Goal: Use online tool/utility: Utilize a website feature to perform a specific function

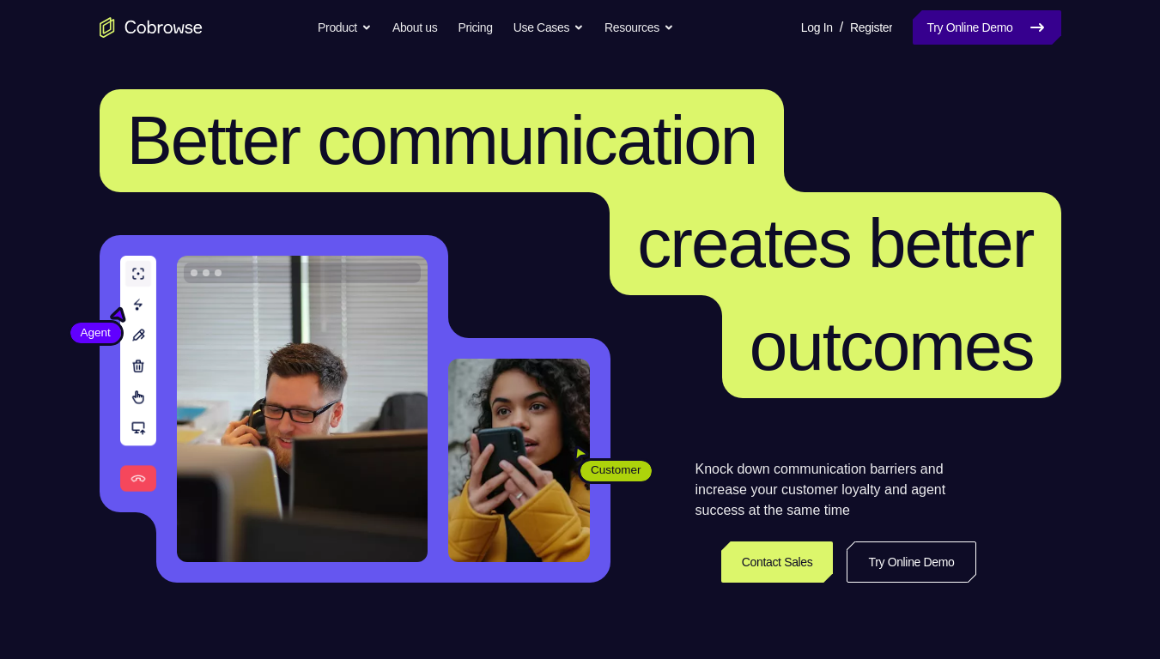
click at [953, 21] on link "Try Online Demo" at bounding box center [987, 27] width 148 height 34
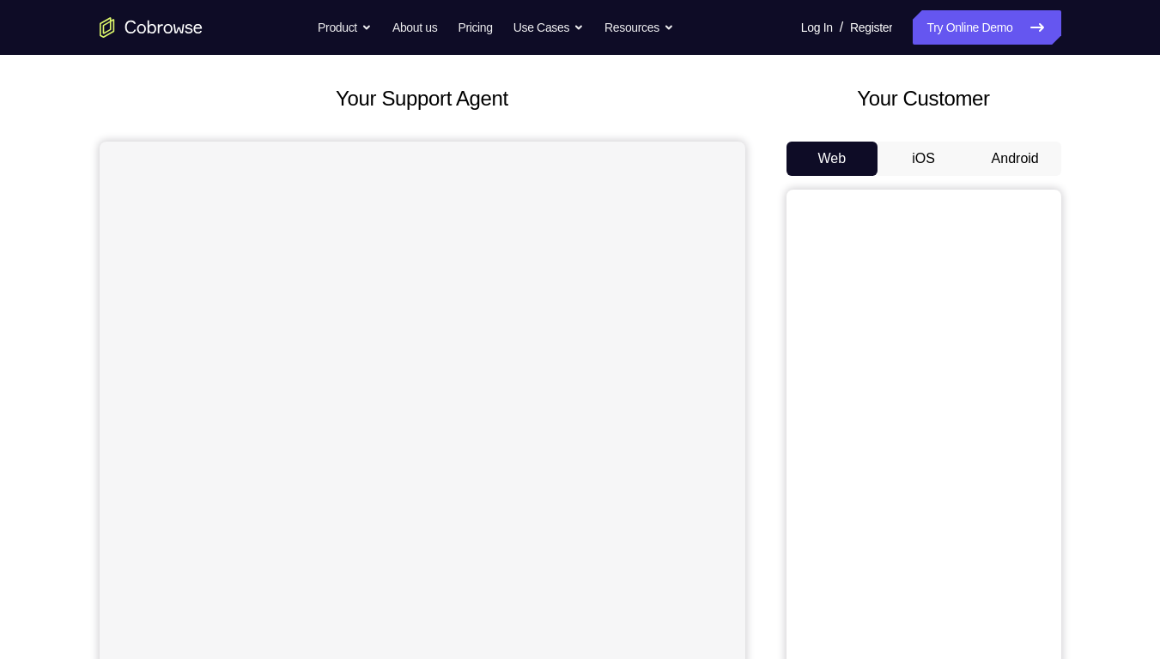
scroll to position [92, 0]
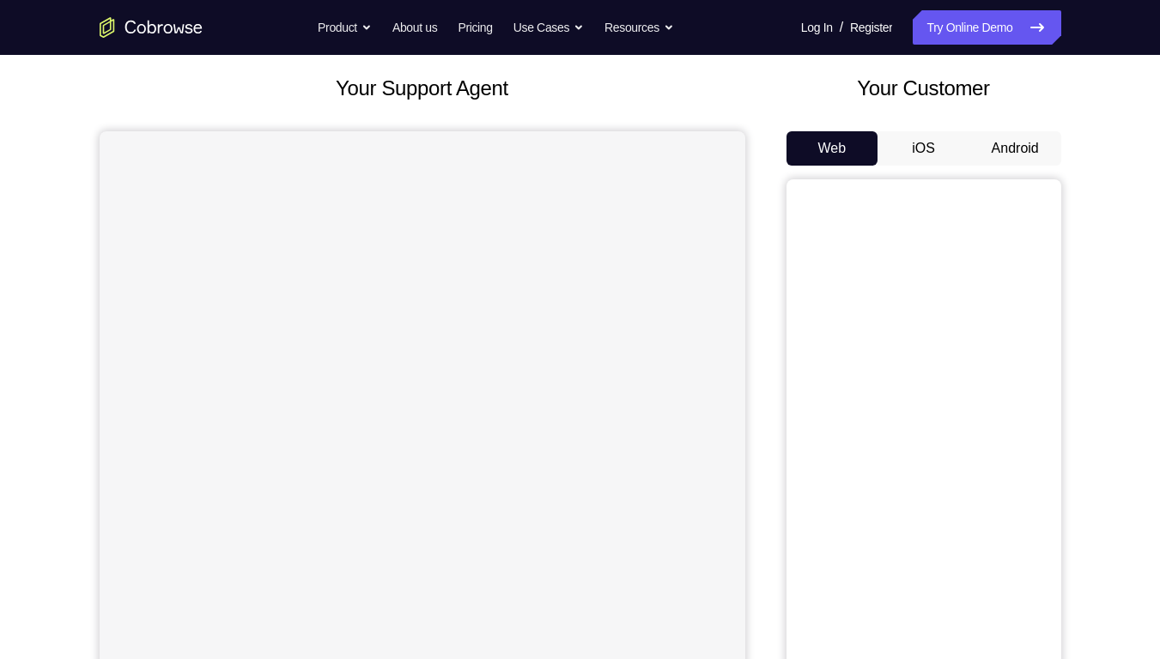
click at [1017, 148] on button "Android" at bounding box center [1015, 148] width 92 height 34
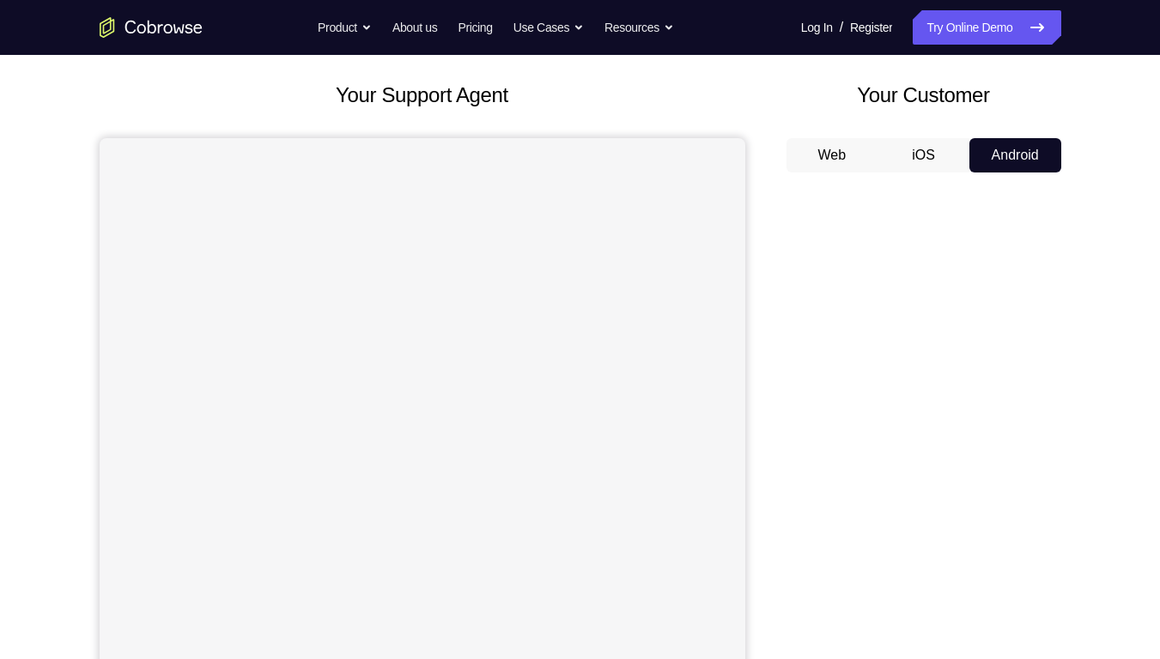
scroll to position [192, 0]
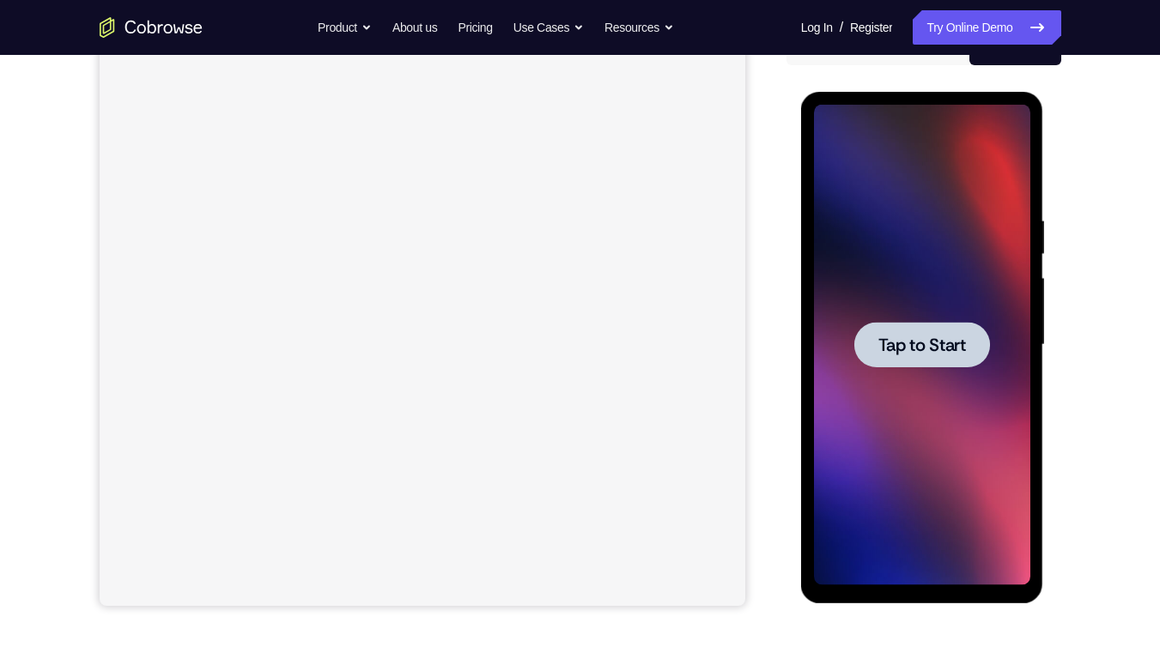
click at [939, 363] on div at bounding box center [922, 345] width 136 height 46
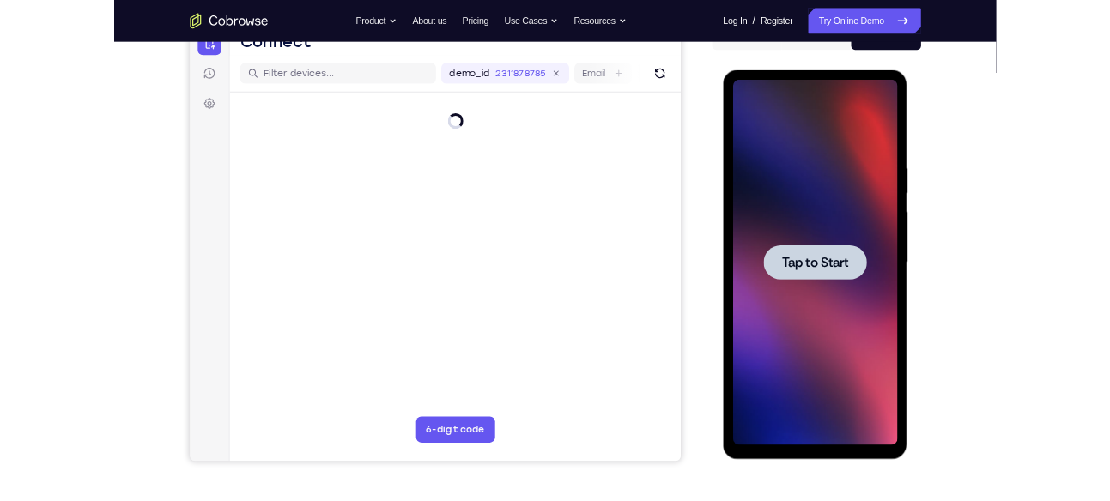
scroll to position [0, 0]
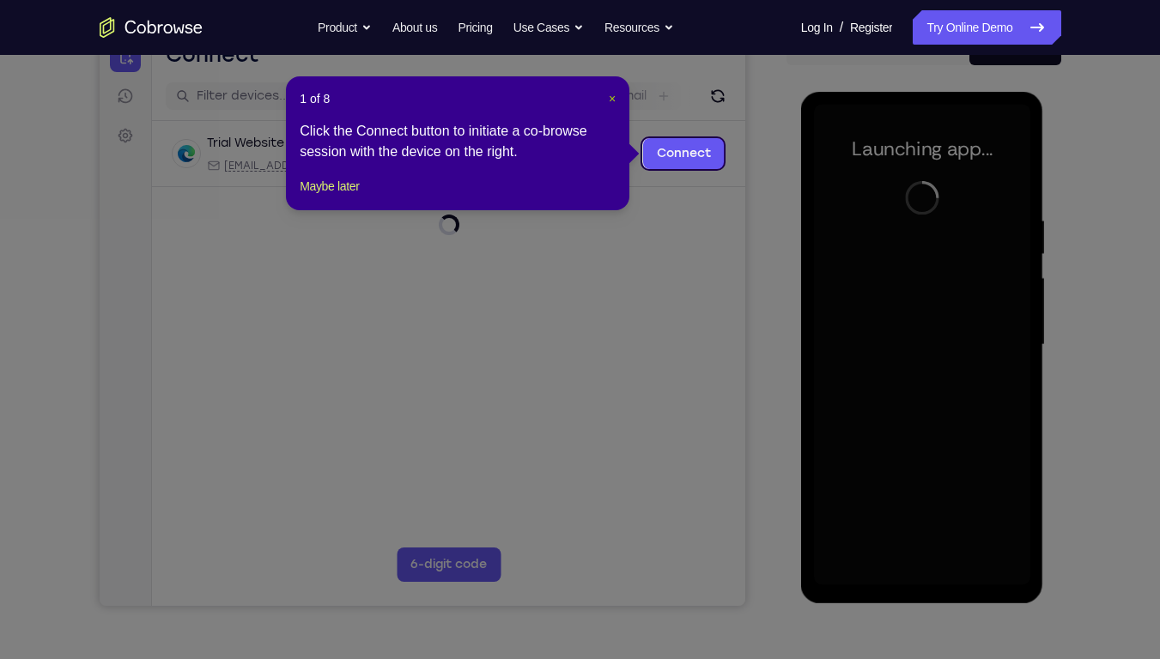
click at [609, 96] on span "×" at bounding box center [612, 99] width 7 height 14
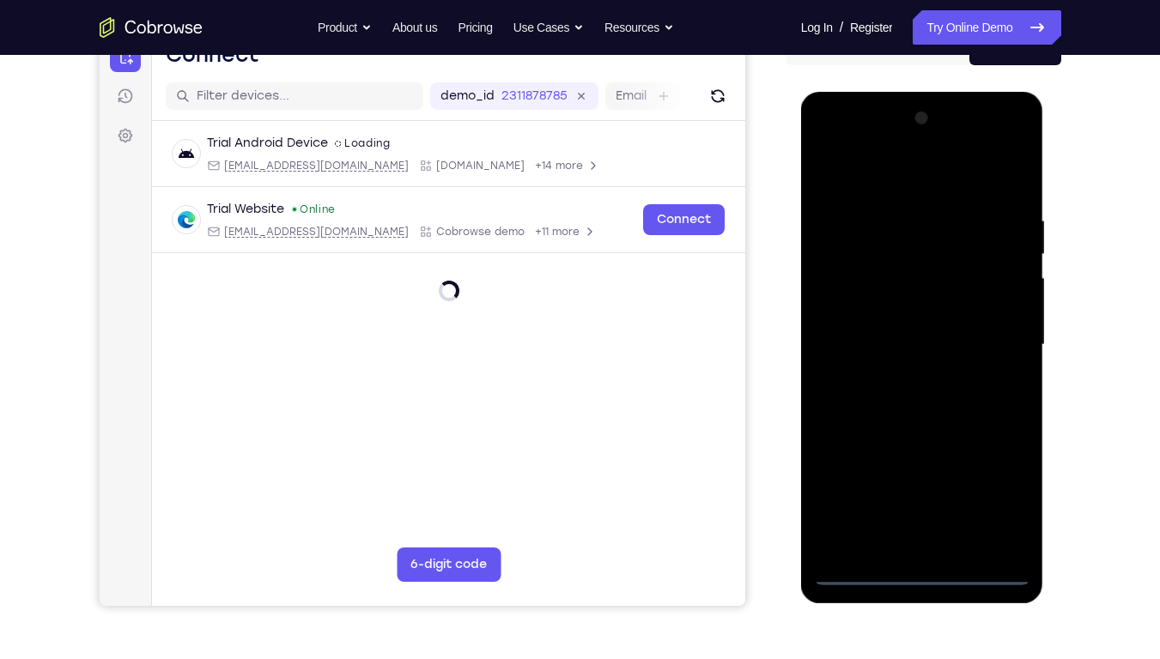
click at [921, 566] on div at bounding box center [922, 345] width 216 height 481
click at [917, 573] on div at bounding box center [922, 345] width 216 height 481
click at [1000, 502] on div at bounding box center [922, 345] width 216 height 481
click at [833, 143] on div at bounding box center [922, 345] width 216 height 481
click at [998, 348] on div at bounding box center [922, 345] width 216 height 481
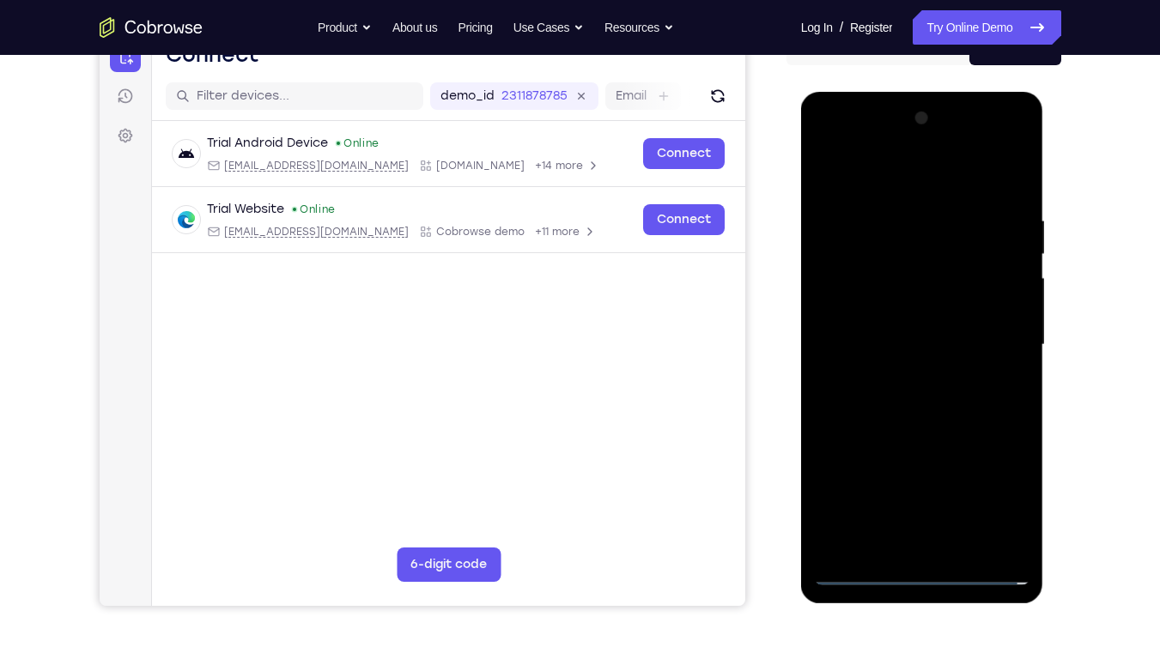
click at [904, 373] on div at bounding box center [922, 345] width 216 height 481
click at [893, 328] on div at bounding box center [922, 345] width 216 height 481
click at [873, 319] on div at bounding box center [922, 345] width 216 height 481
click at [881, 311] on div at bounding box center [922, 345] width 216 height 481
click at [868, 343] on div at bounding box center [922, 345] width 216 height 481
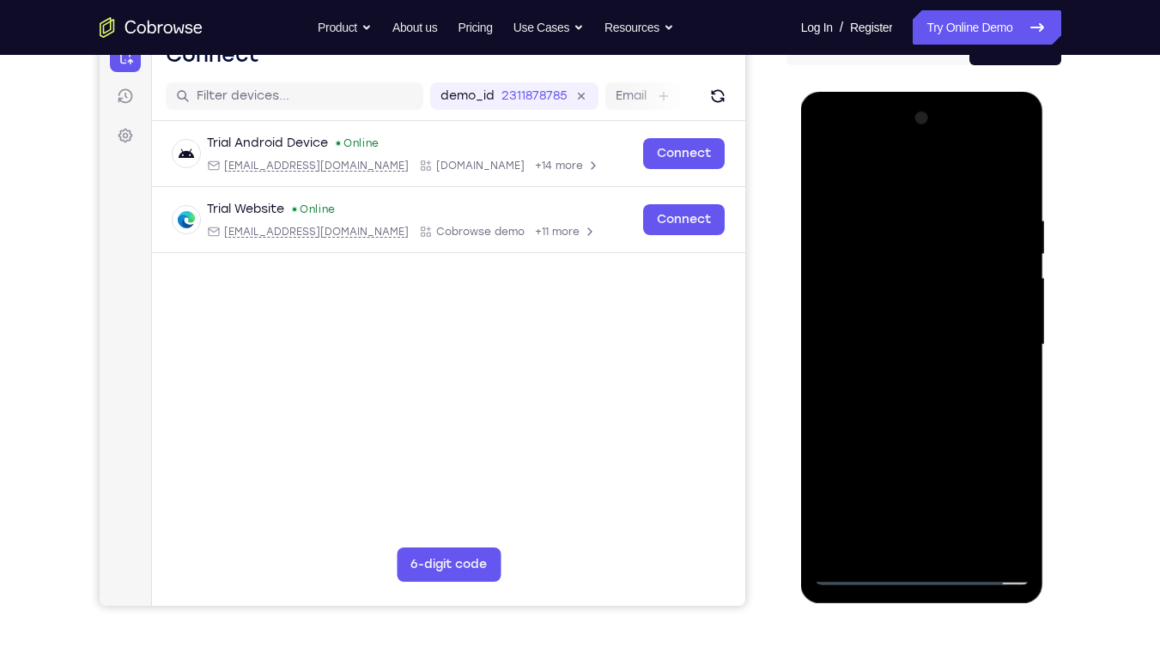
click at [917, 398] on div at bounding box center [922, 345] width 216 height 481
click at [896, 399] on div at bounding box center [922, 345] width 216 height 481
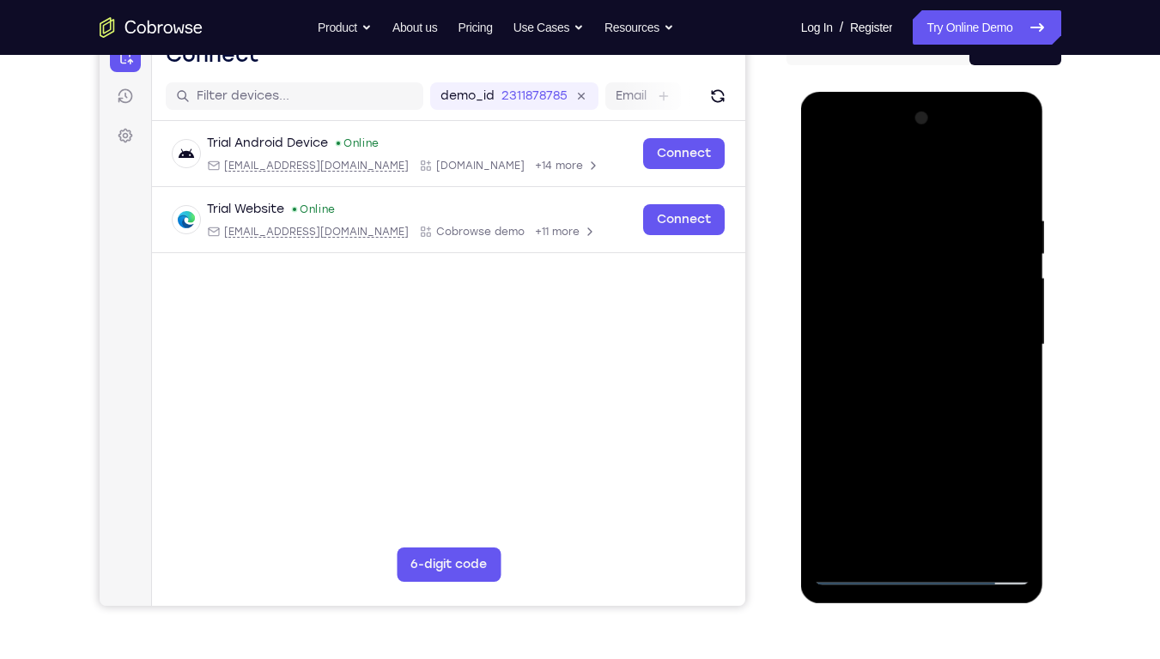
click at [867, 402] on div at bounding box center [922, 345] width 216 height 481
click at [861, 410] on div at bounding box center [922, 345] width 216 height 481
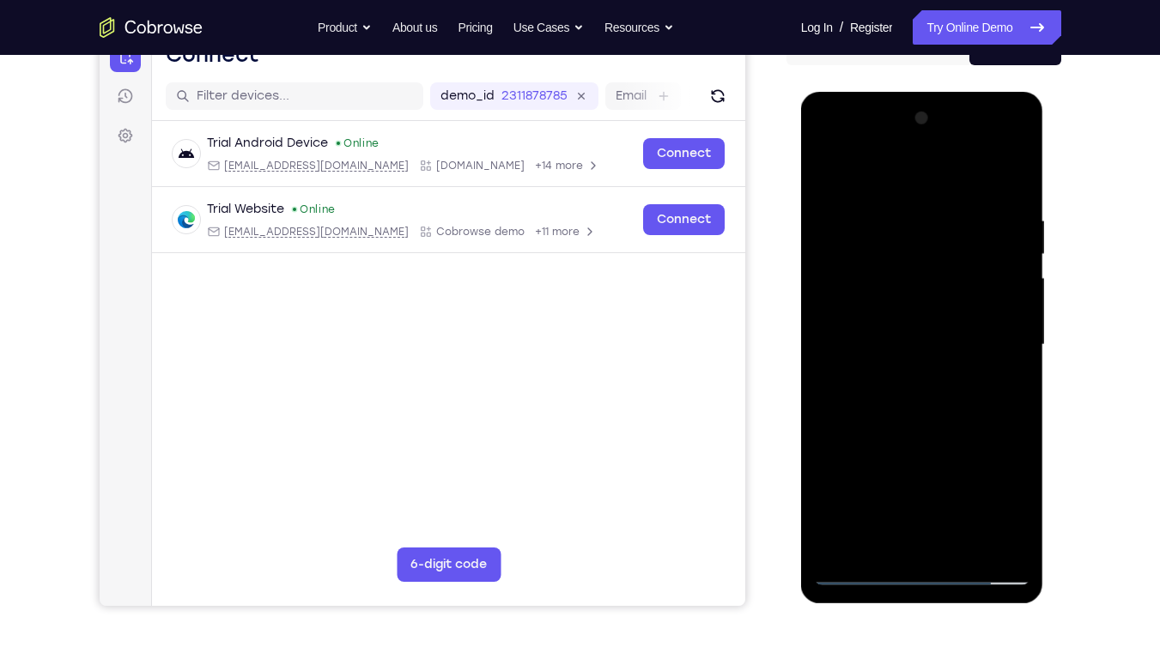
click at [861, 410] on div at bounding box center [922, 345] width 216 height 481
click at [878, 403] on div at bounding box center [922, 345] width 216 height 481
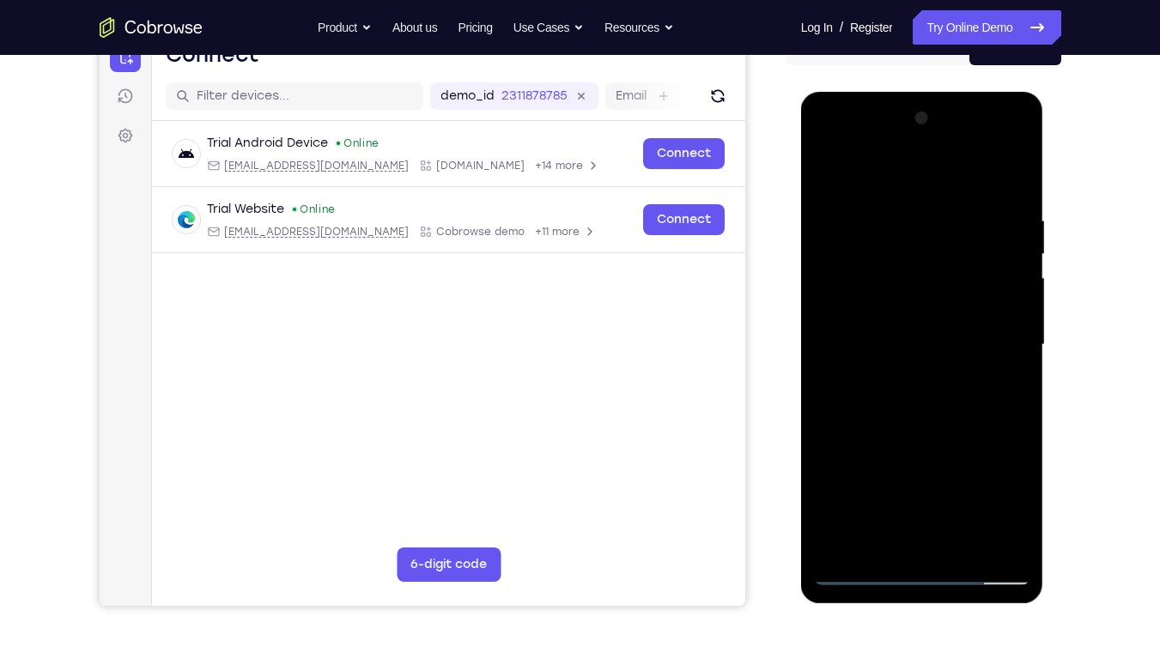
click at [878, 403] on div at bounding box center [922, 345] width 216 height 481
click at [885, 398] on div at bounding box center [922, 345] width 216 height 481
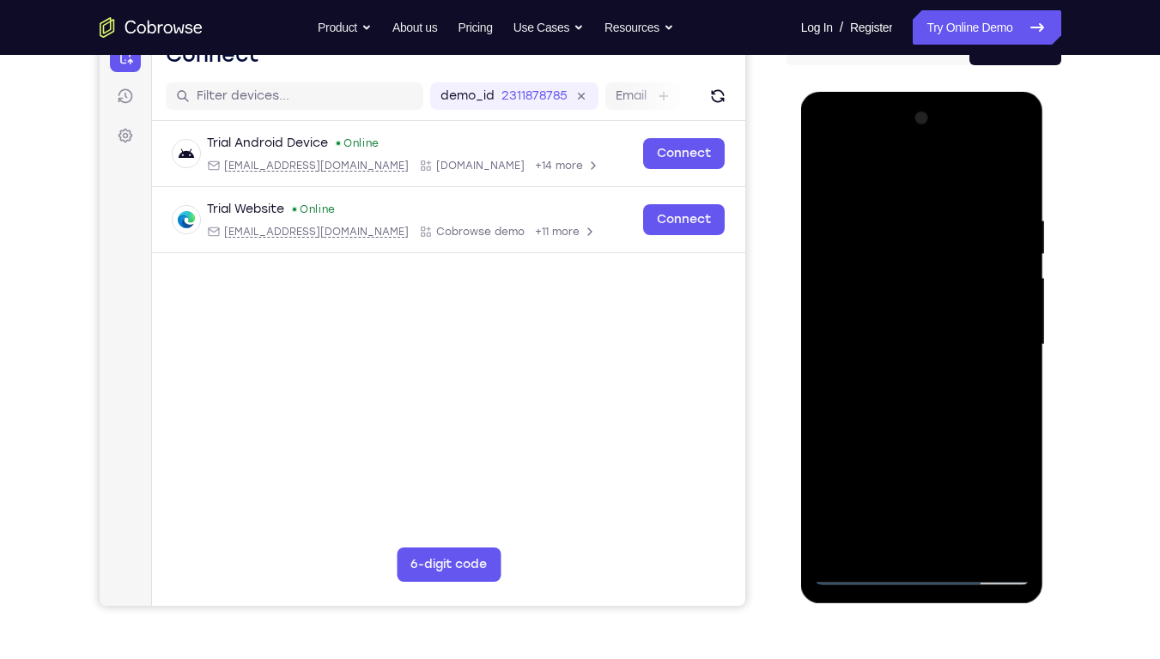
click at [885, 398] on div at bounding box center [922, 345] width 216 height 481
click at [875, 400] on div at bounding box center [922, 345] width 216 height 481
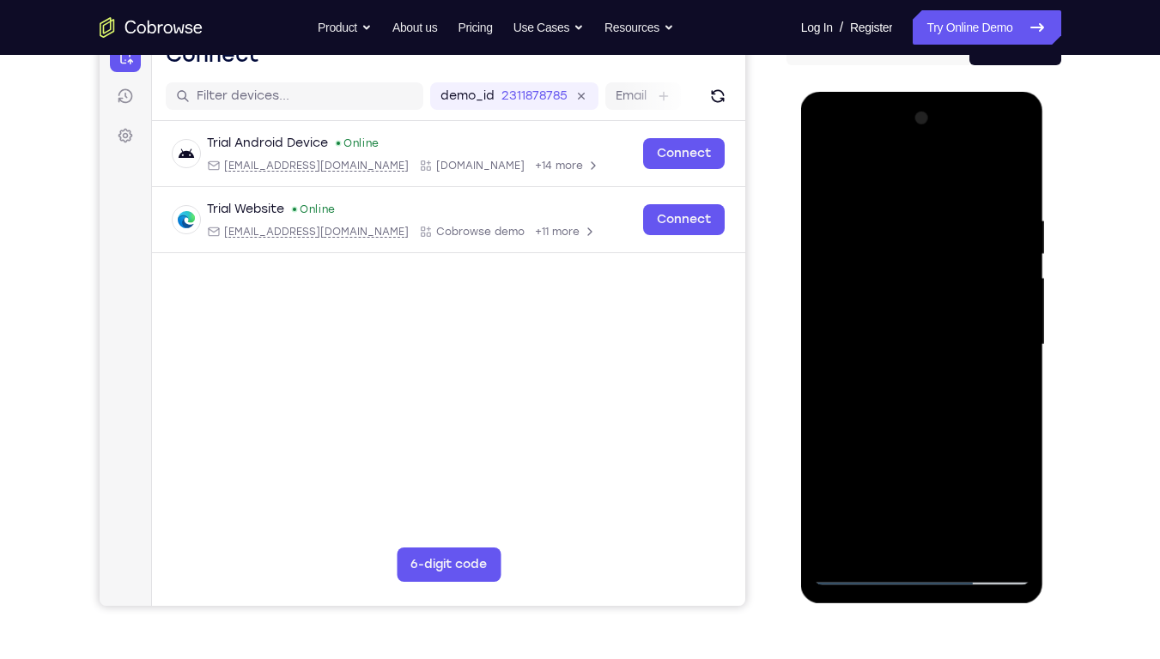
click at [875, 400] on div at bounding box center [922, 345] width 216 height 481
click at [856, 407] on div at bounding box center [922, 345] width 216 height 481
click at [902, 392] on div at bounding box center [922, 345] width 216 height 481
click at [881, 398] on div at bounding box center [922, 345] width 216 height 481
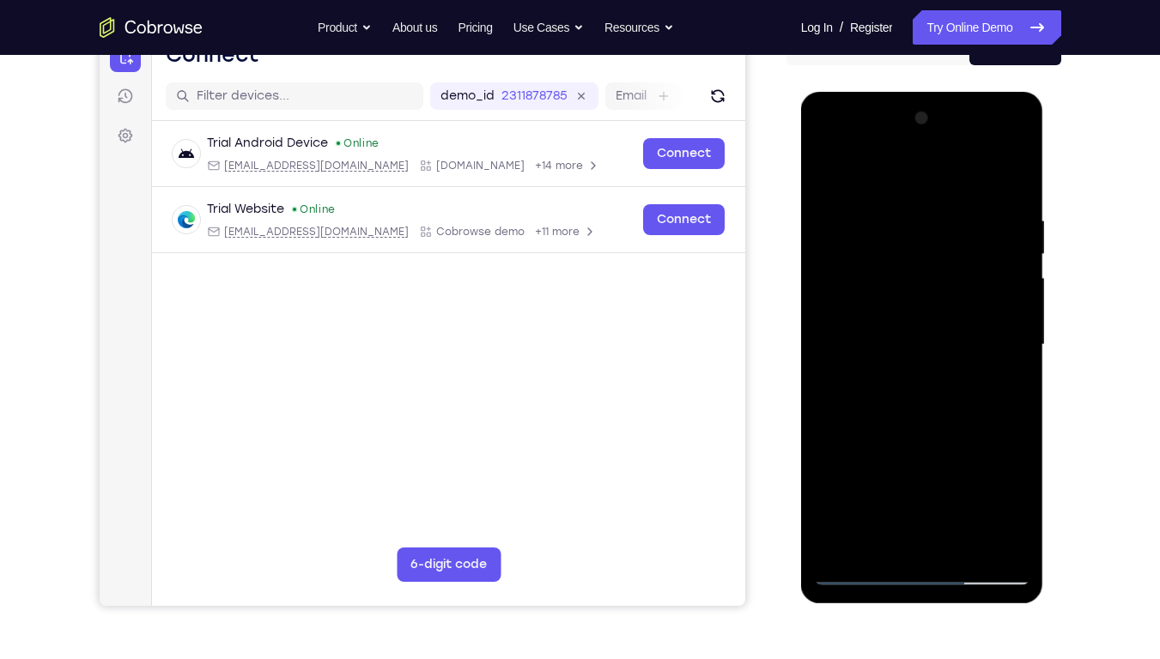
click at [881, 398] on div at bounding box center [922, 345] width 216 height 481
click at [919, 399] on div at bounding box center [922, 345] width 216 height 481
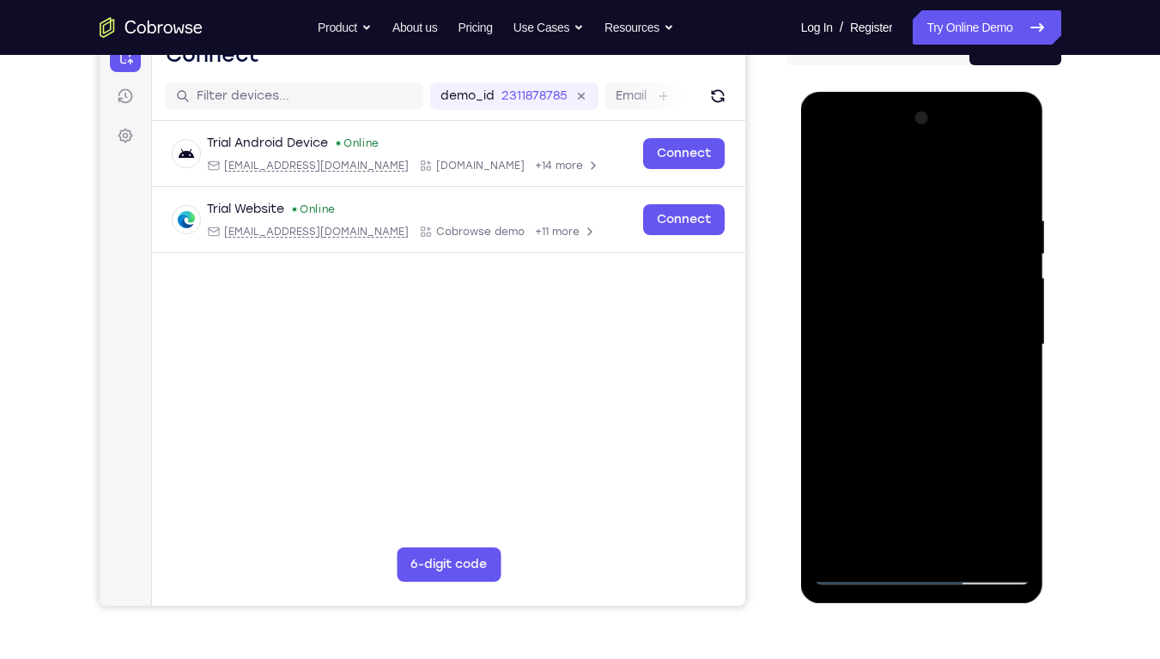
click at [919, 399] on div at bounding box center [922, 345] width 216 height 481
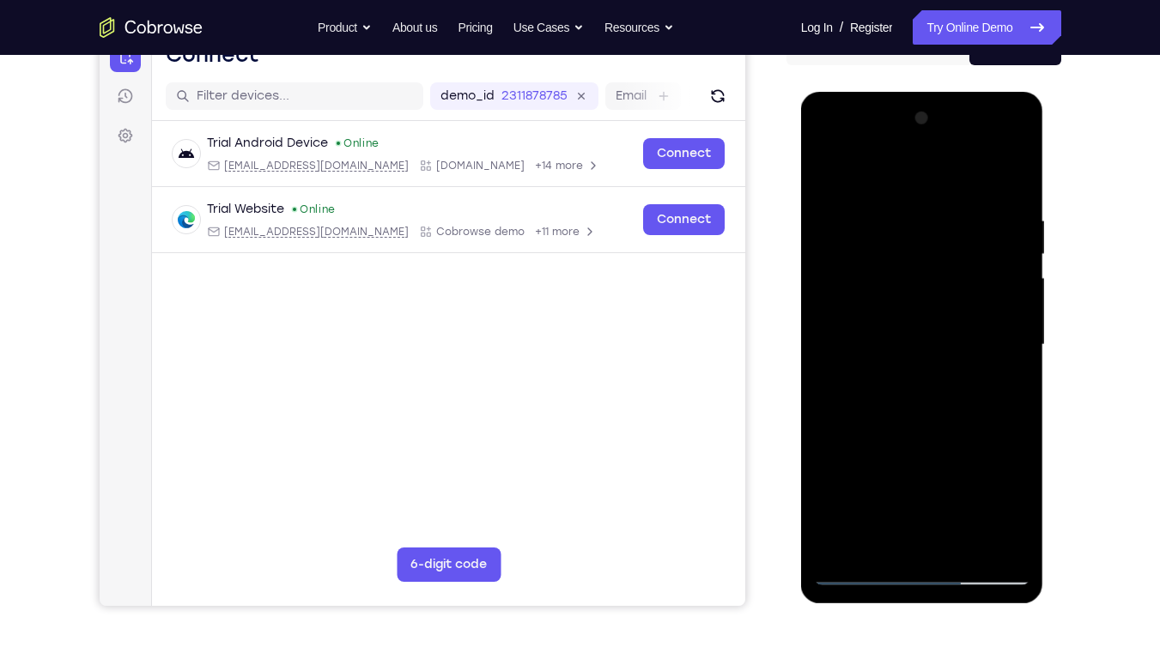
click at [919, 399] on div at bounding box center [922, 345] width 216 height 481
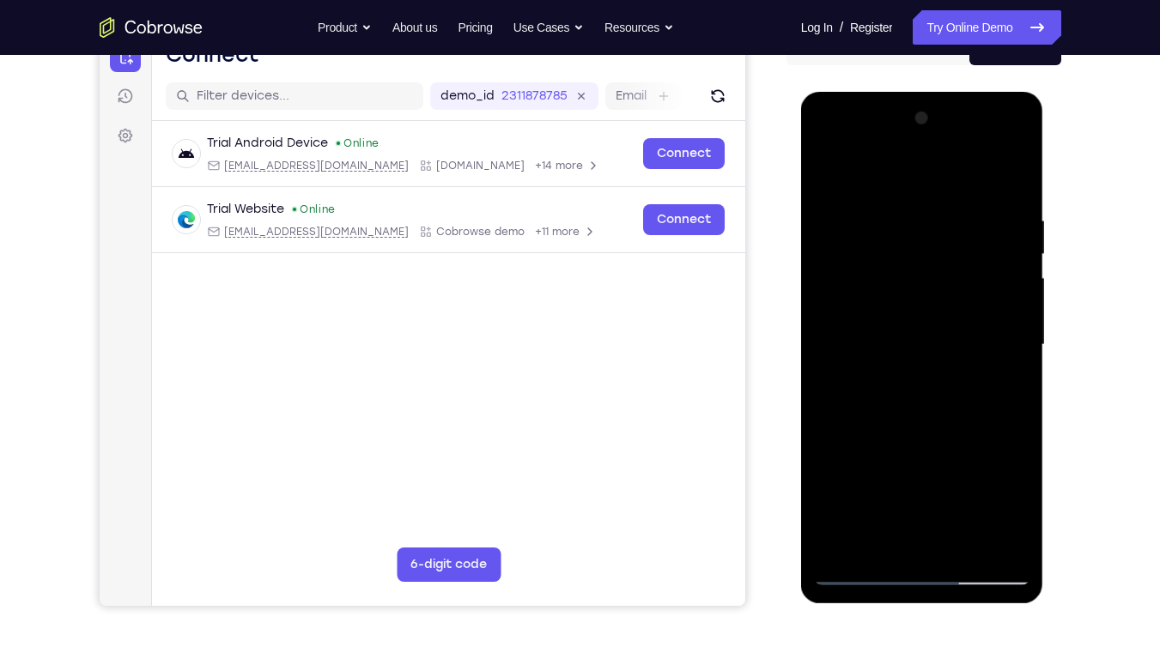
click at [919, 399] on div at bounding box center [922, 345] width 216 height 481
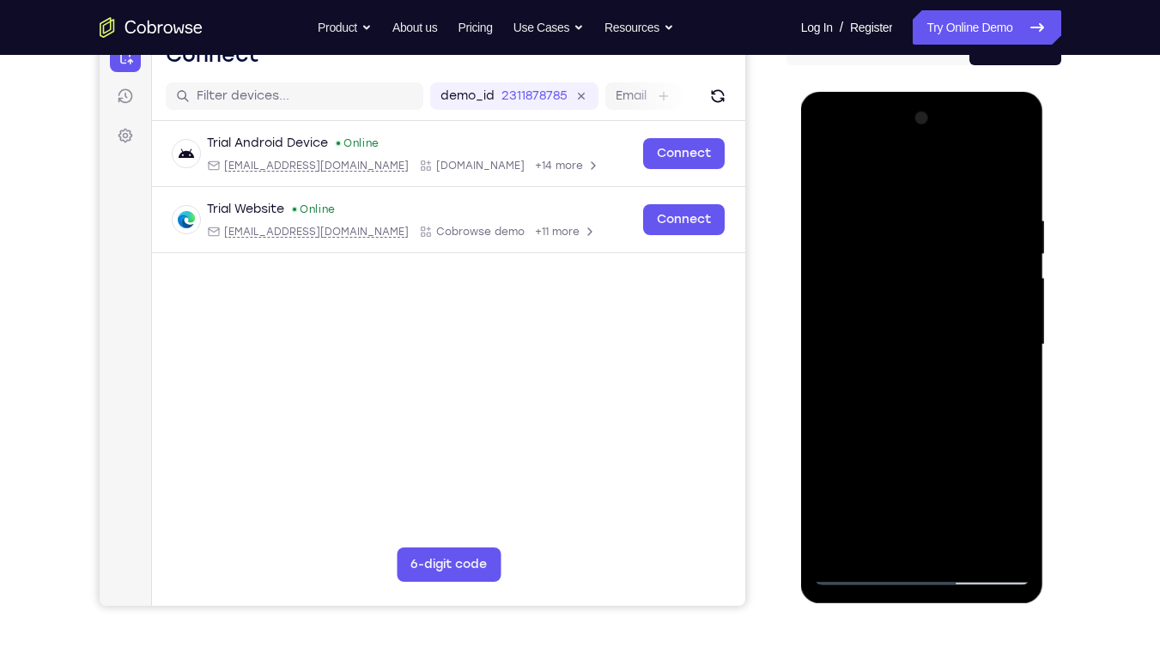
click at [919, 399] on div at bounding box center [922, 345] width 216 height 481
click at [911, 398] on div at bounding box center [922, 345] width 216 height 481
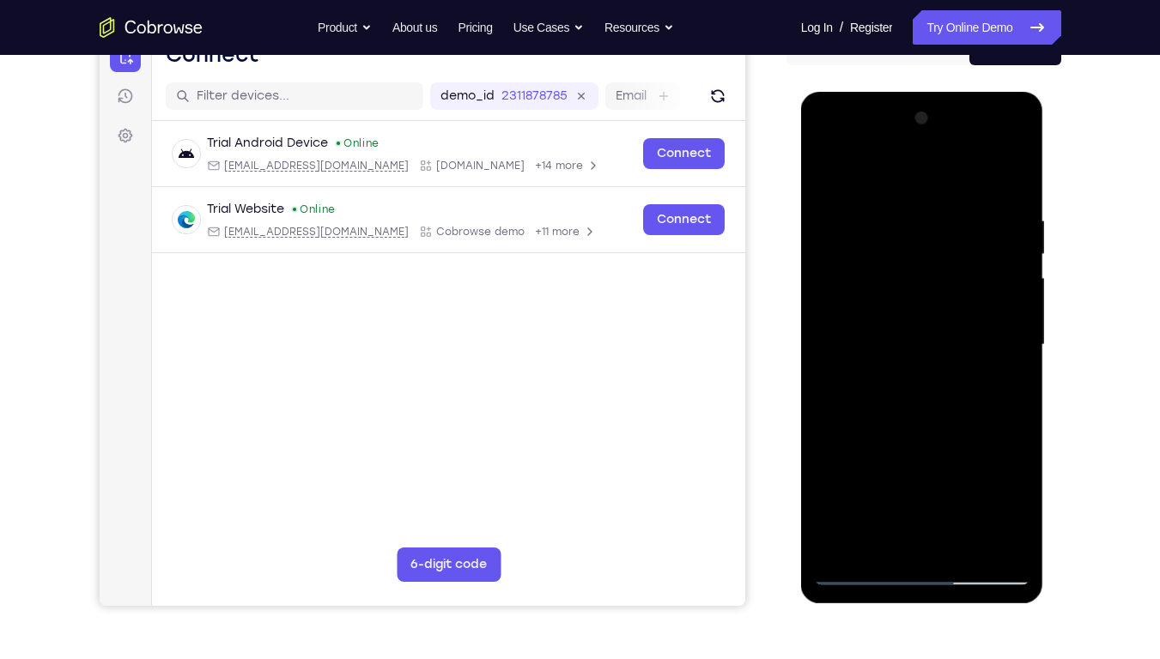
click at [911, 398] on div at bounding box center [922, 345] width 216 height 481
click at [889, 392] on div at bounding box center [922, 345] width 216 height 481
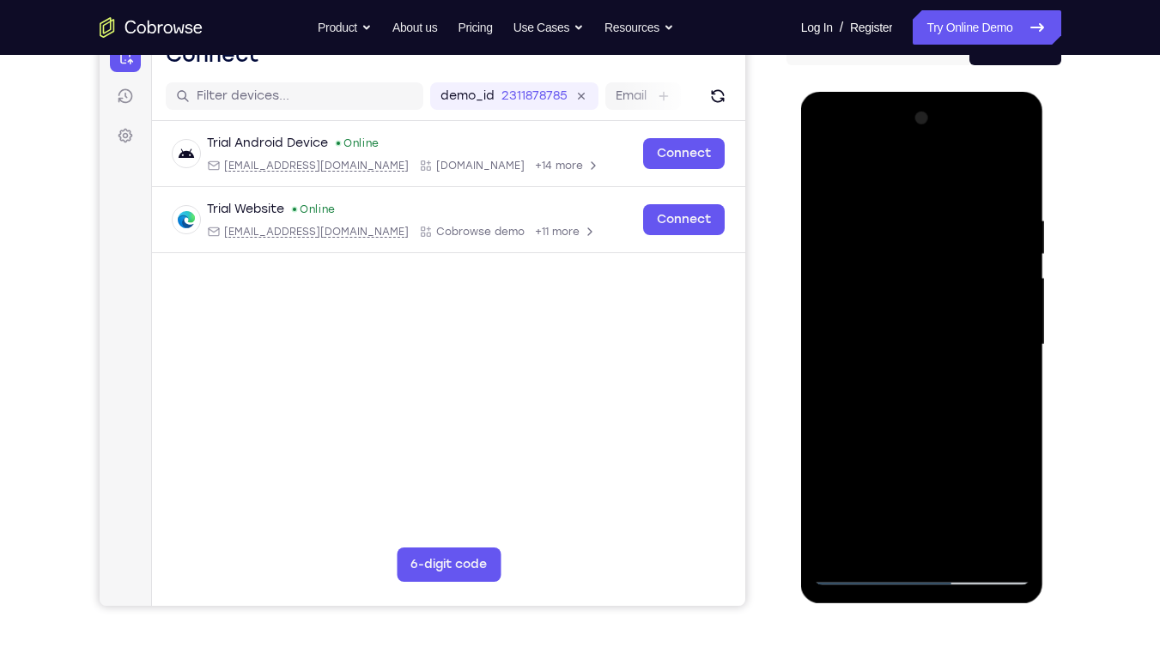
click at [889, 392] on div at bounding box center [922, 345] width 216 height 481
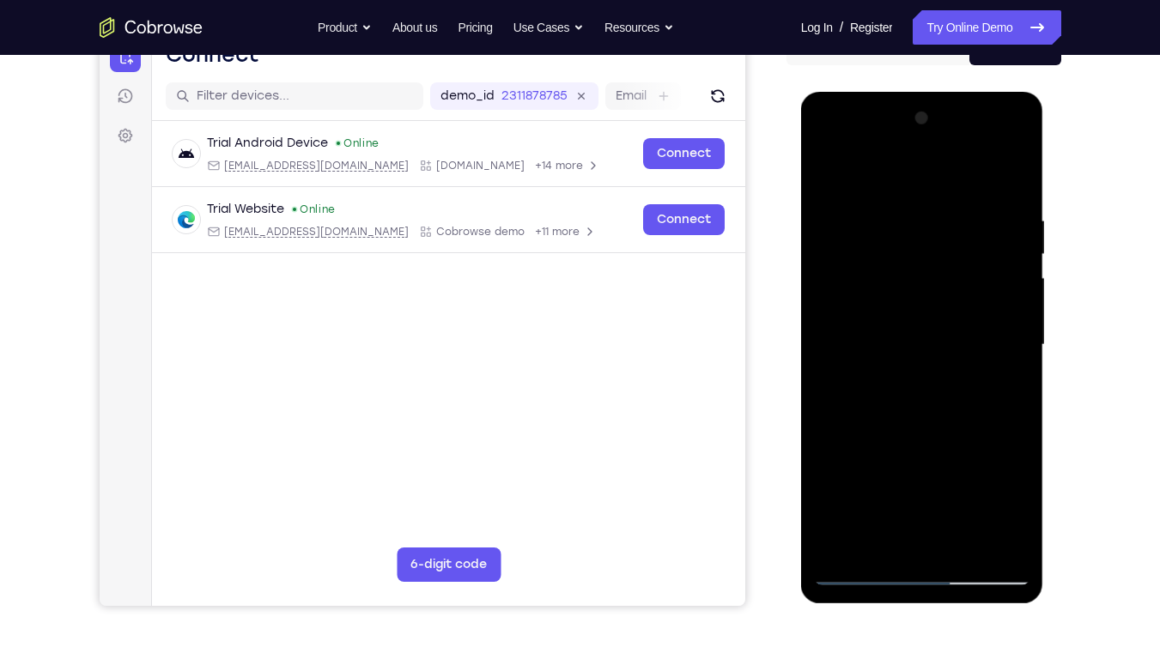
click at [889, 392] on div at bounding box center [922, 345] width 216 height 481
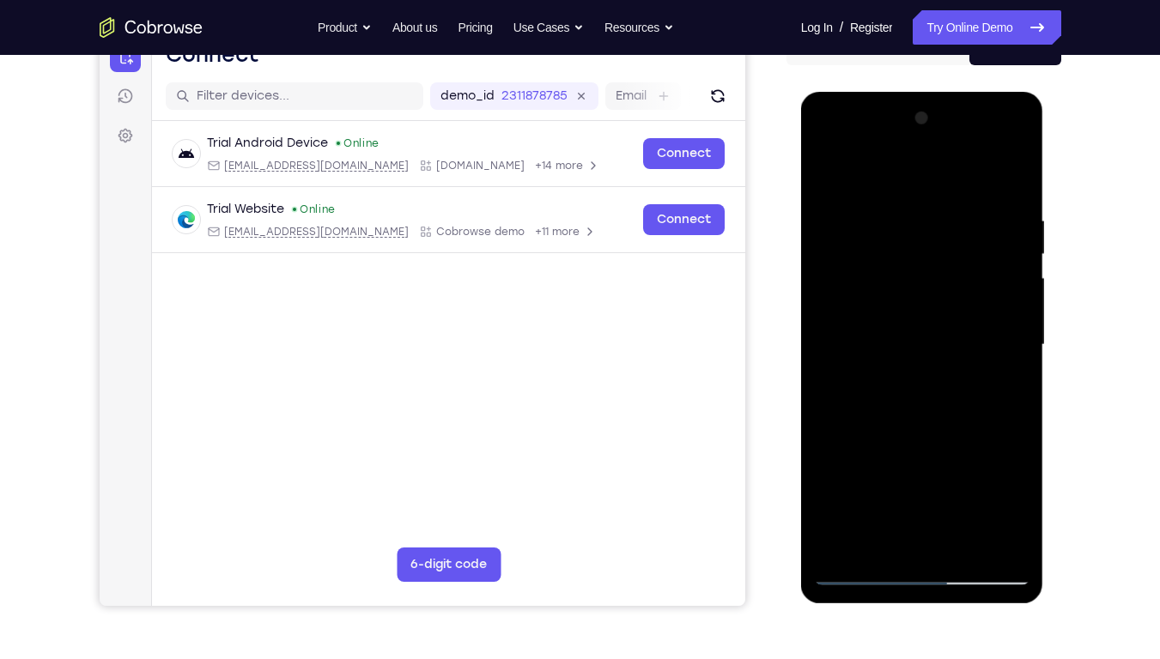
click at [889, 392] on div at bounding box center [922, 345] width 216 height 481
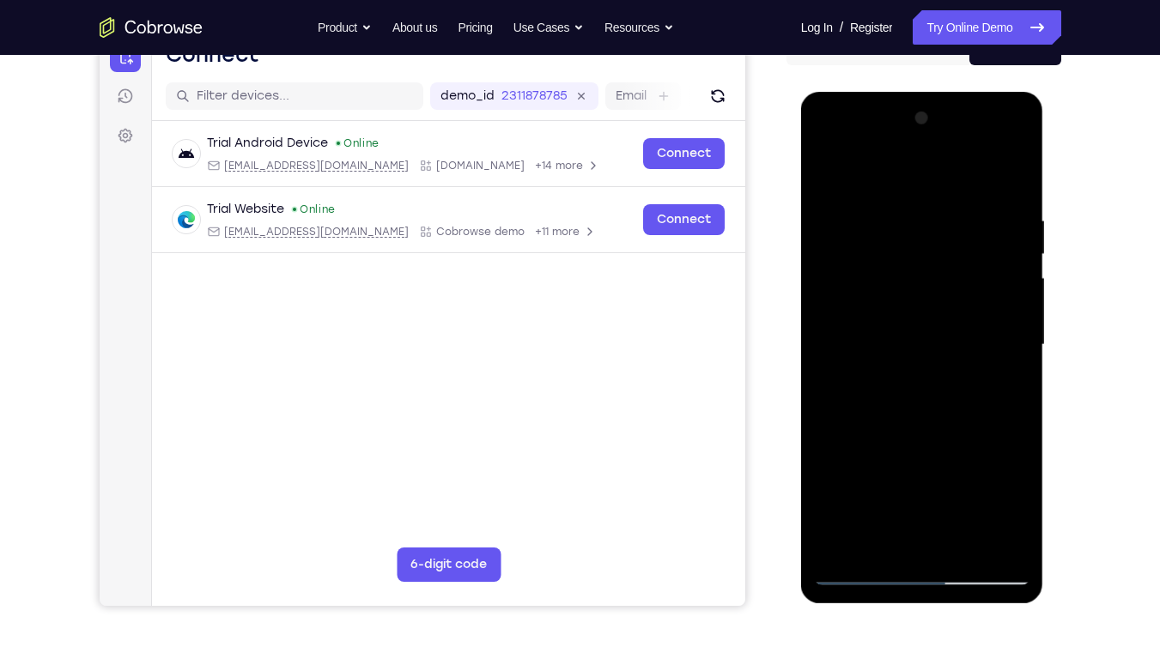
click at [889, 392] on div at bounding box center [922, 345] width 216 height 481
click at [907, 399] on div at bounding box center [922, 345] width 216 height 481
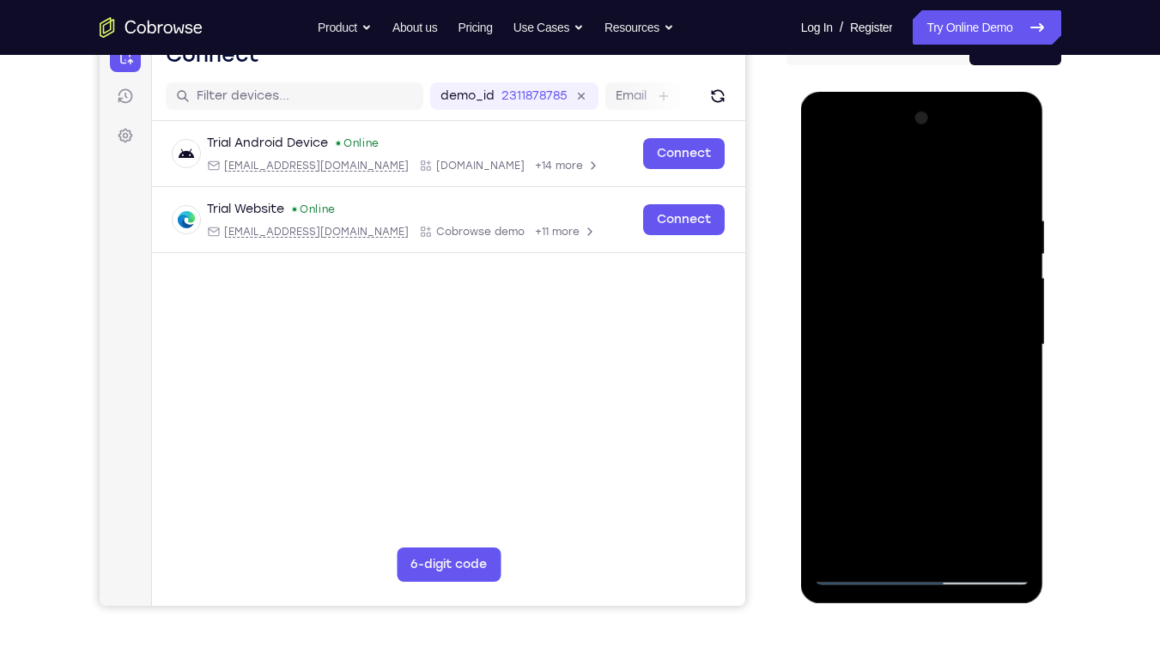
click at [907, 399] on div at bounding box center [922, 345] width 216 height 481
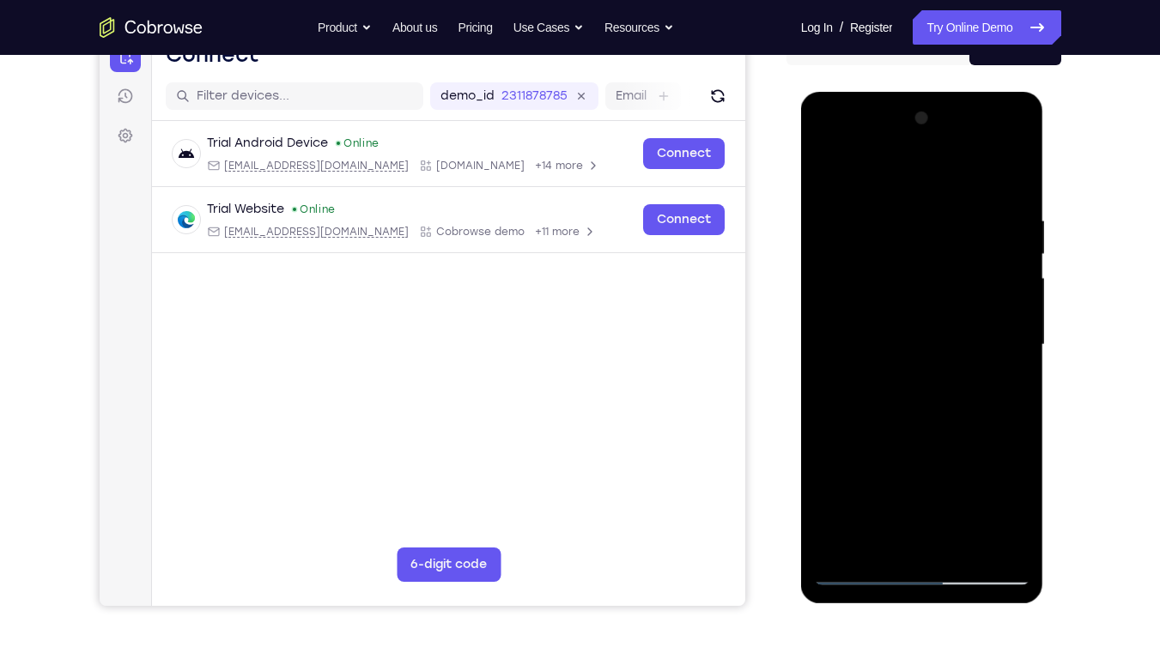
click at [907, 399] on div at bounding box center [922, 345] width 216 height 481
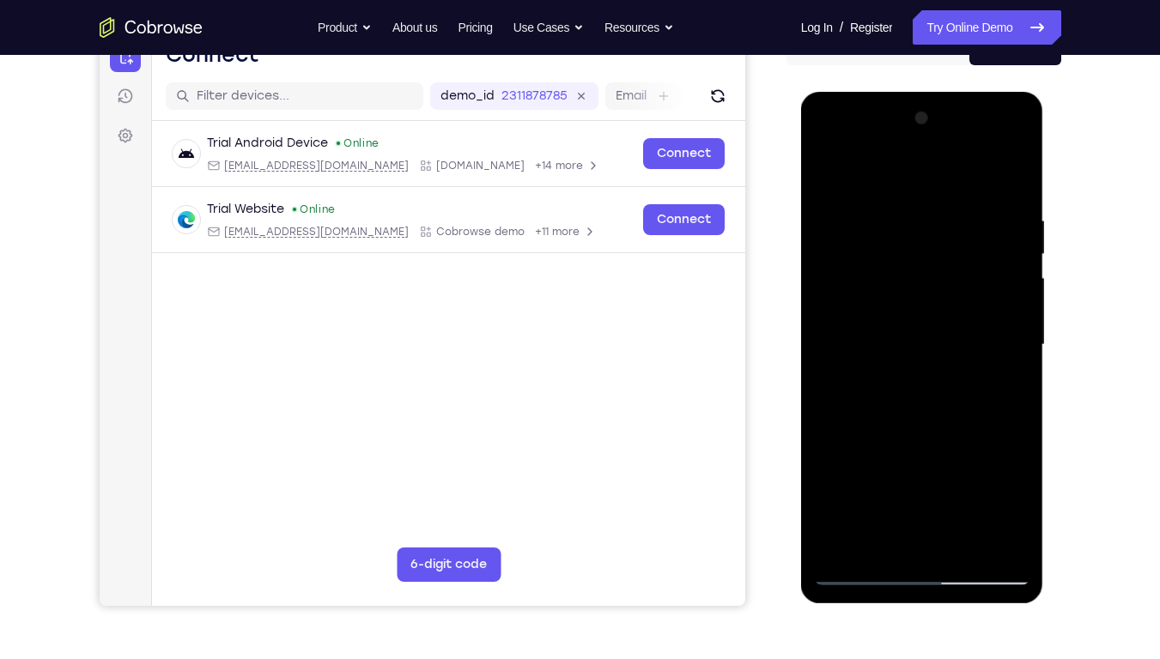
click at [907, 399] on div at bounding box center [922, 345] width 216 height 481
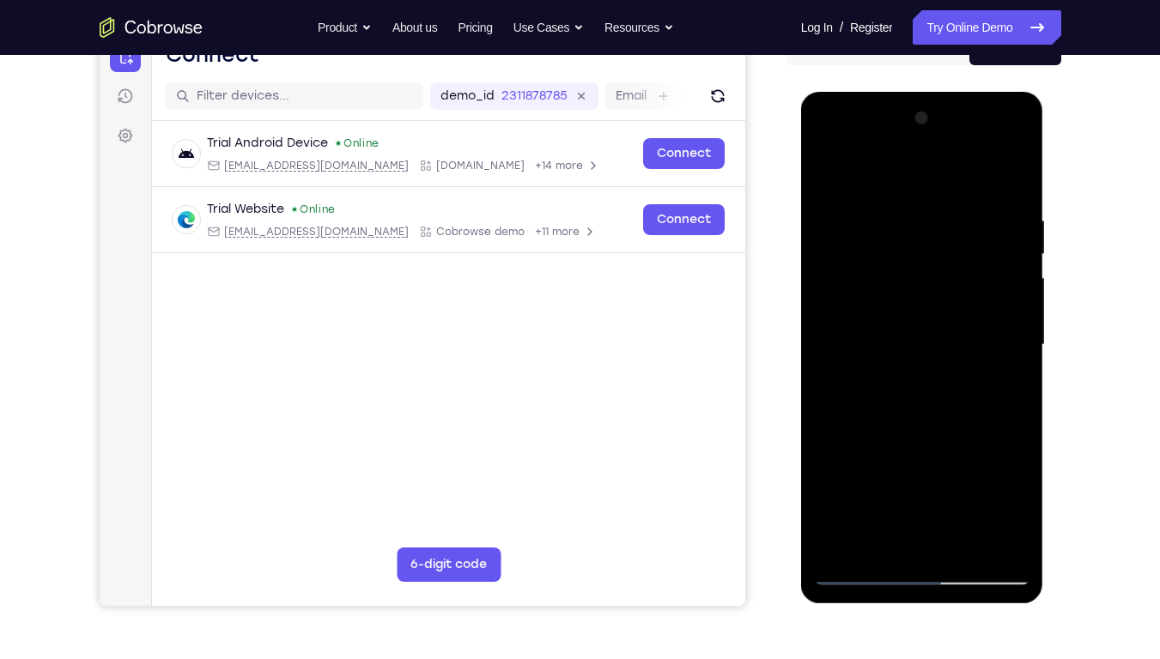
click at [907, 399] on div at bounding box center [922, 345] width 216 height 481
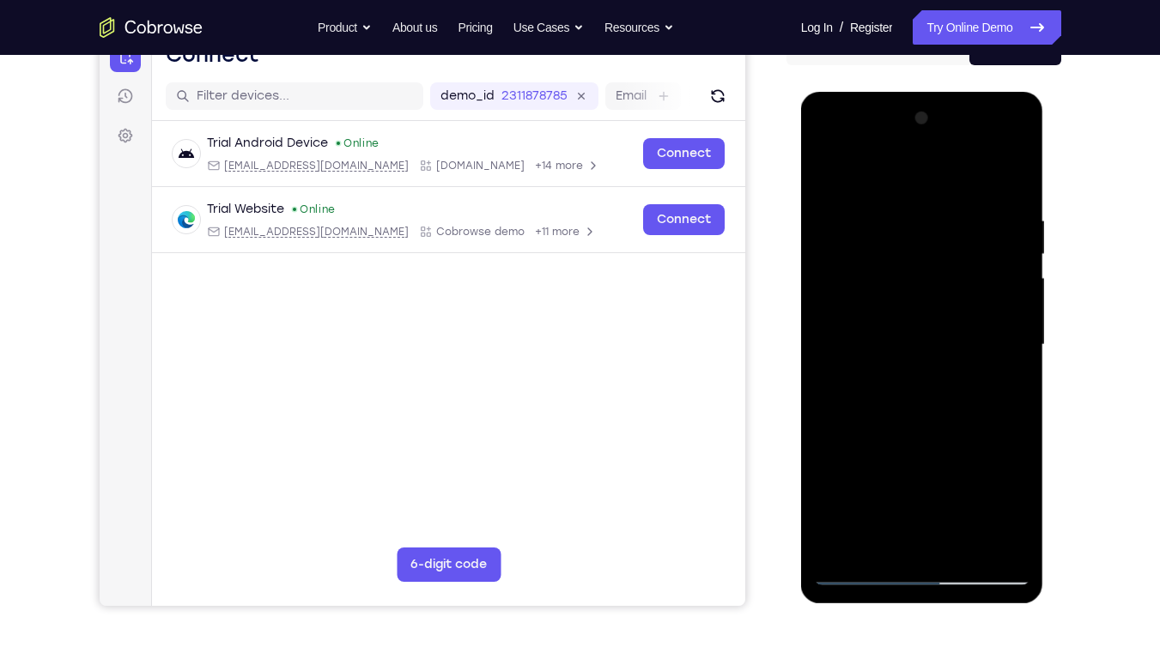
click at [907, 399] on div at bounding box center [922, 345] width 216 height 481
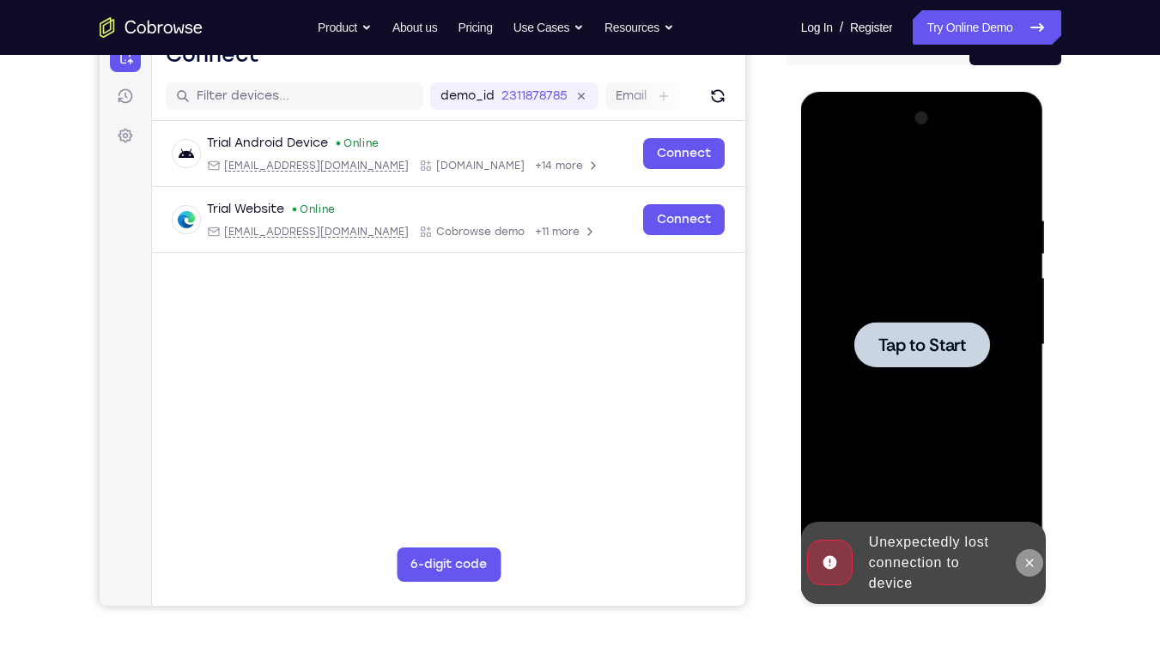
click at [1032, 562] on icon at bounding box center [1030, 563] width 14 height 14
